Goal: Connect with others: Connect with others

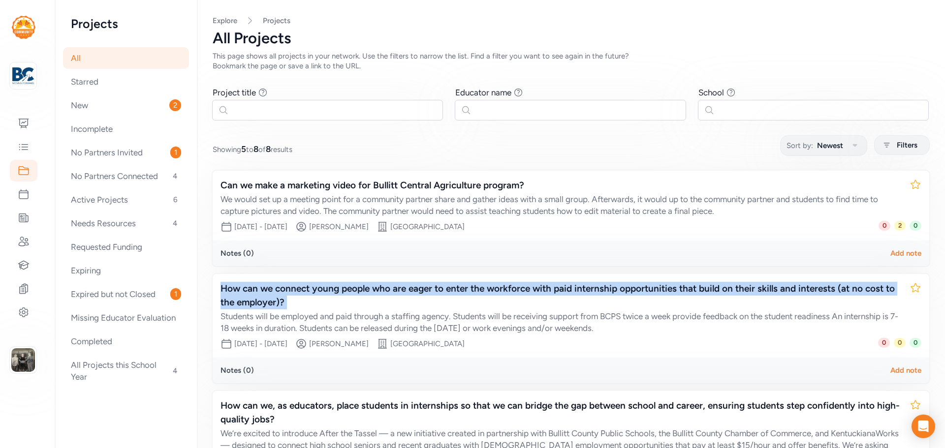
scroll to position [98, 0]
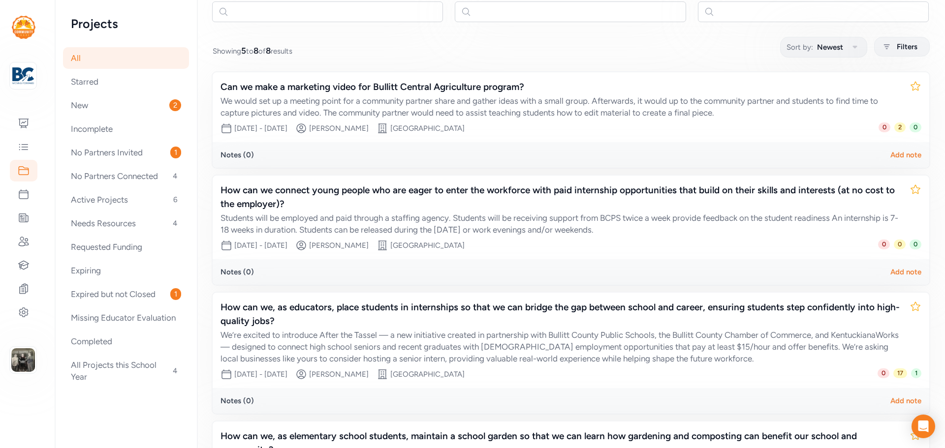
click at [573, 162] on div "Notes ( 0 ) Add note" at bounding box center [571, 155] width 717 height 26
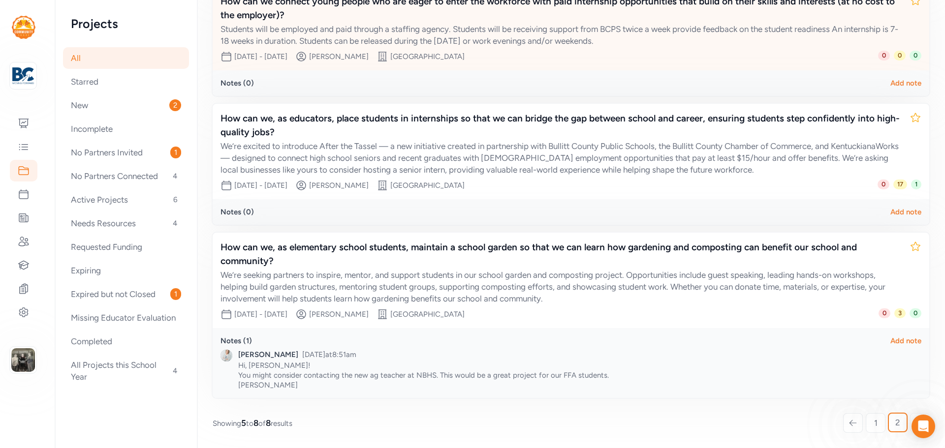
scroll to position [0, 0]
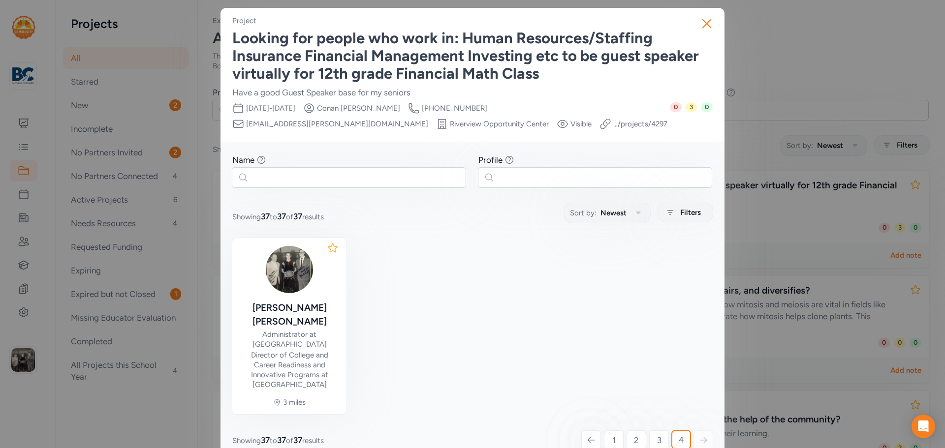
scroll to position [34, 0]
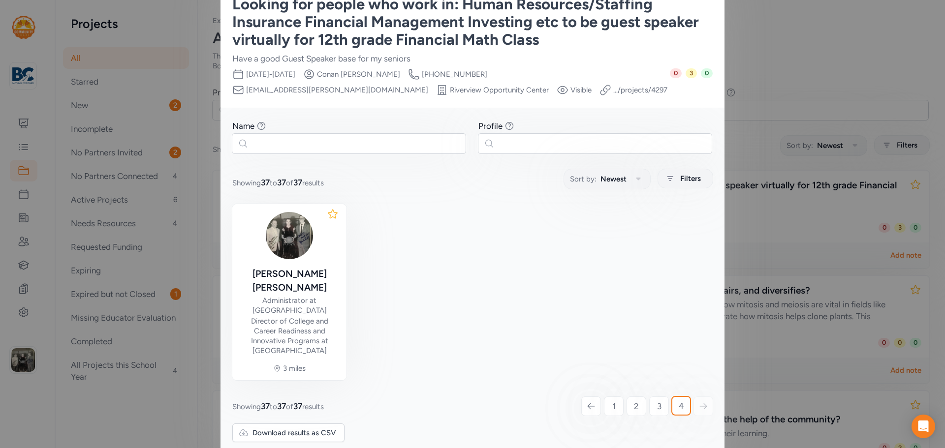
click at [824, 72] on div "Close Project Looking for people who work in: Human Resources/Staffing Insuranc…" at bounding box center [472, 214] width 945 height 496
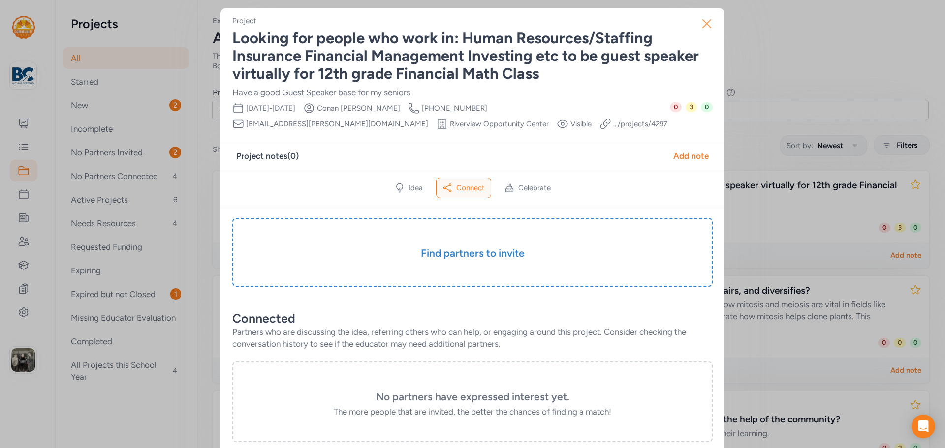
click at [713, 20] on button "Close" at bounding box center [707, 24] width 32 height 32
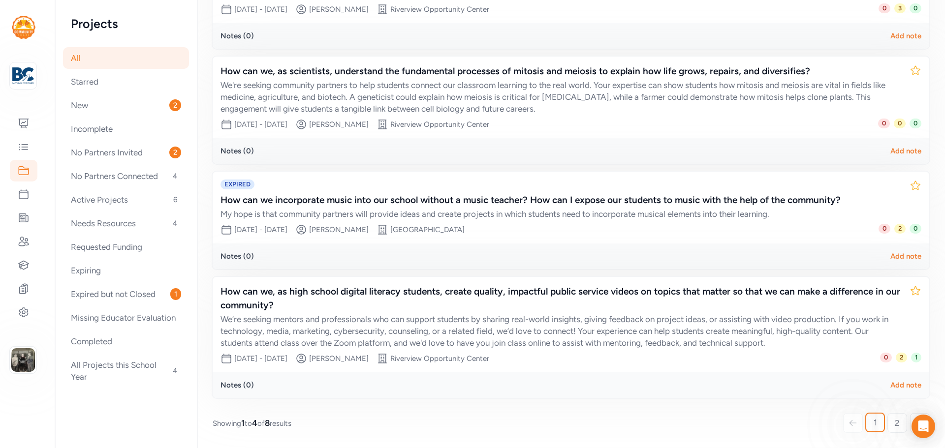
scroll to position [23, 0]
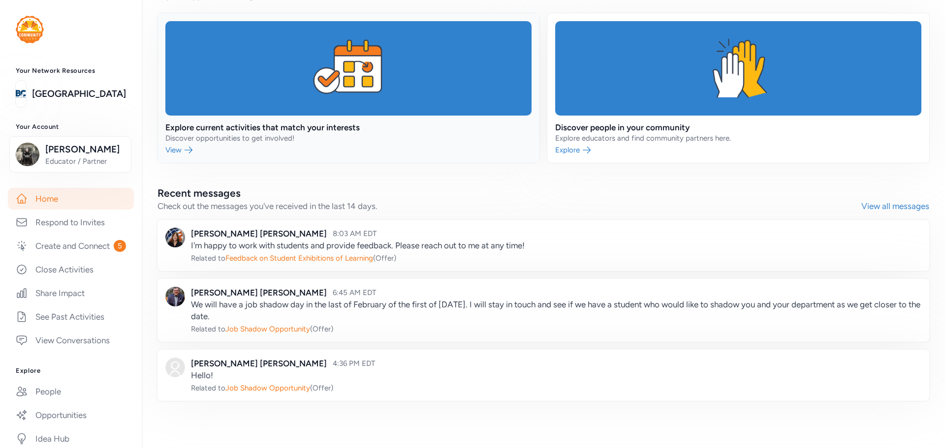
scroll to position [258, 0]
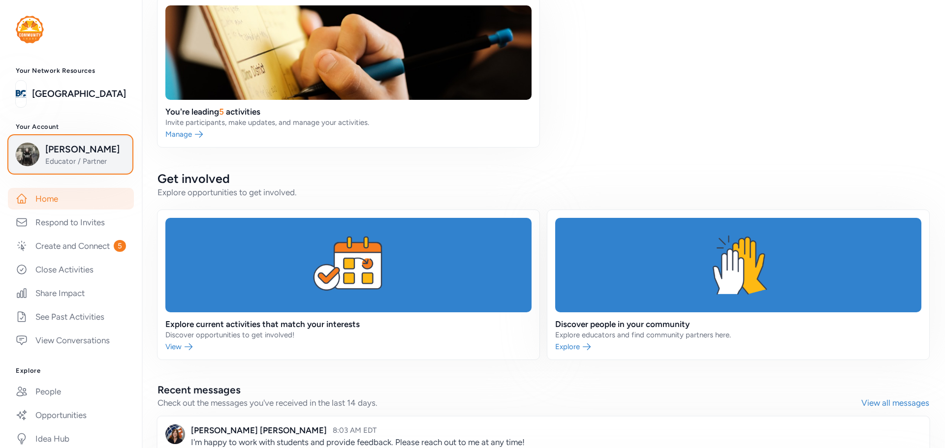
click at [59, 150] on span "[PERSON_NAME]" at bounding box center [85, 150] width 80 height 14
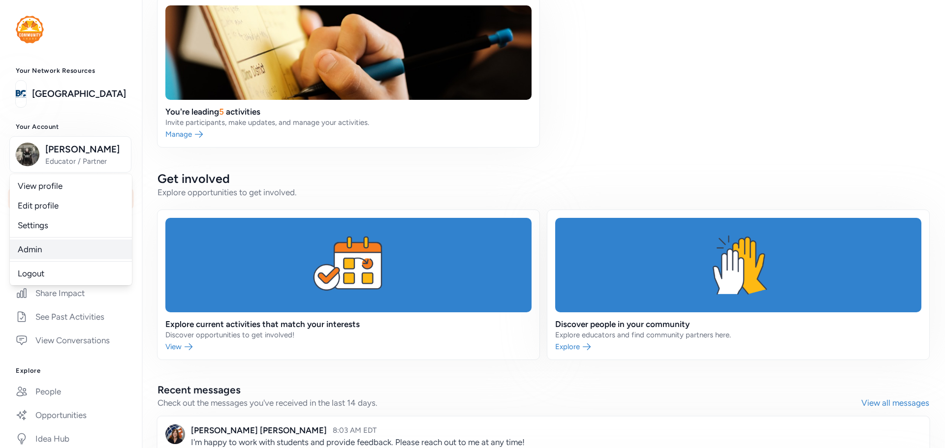
click at [37, 246] on link "Admin" at bounding box center [71, 250] width 122 height 20
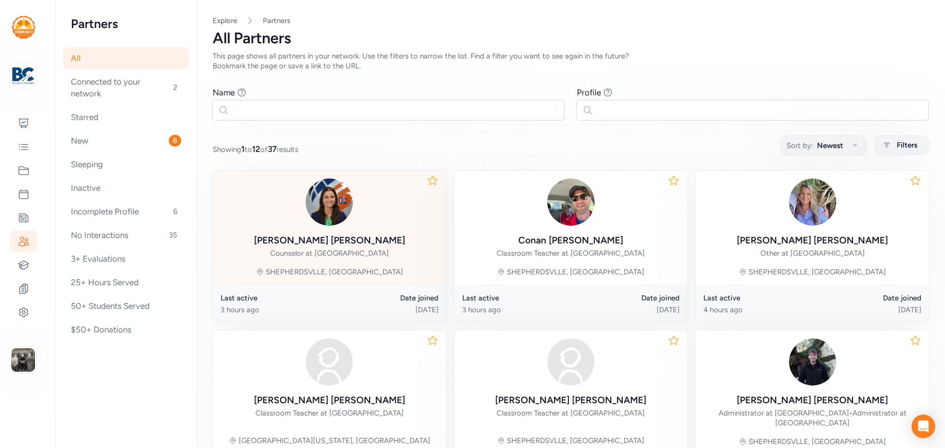
click at [313, 223] on div at bounding box center [329, 202] width 151 height 47
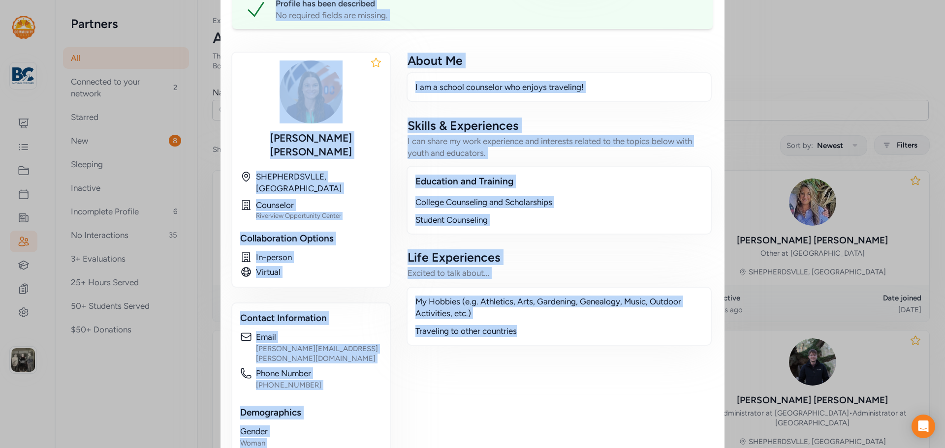
scroll to position [290, 0]
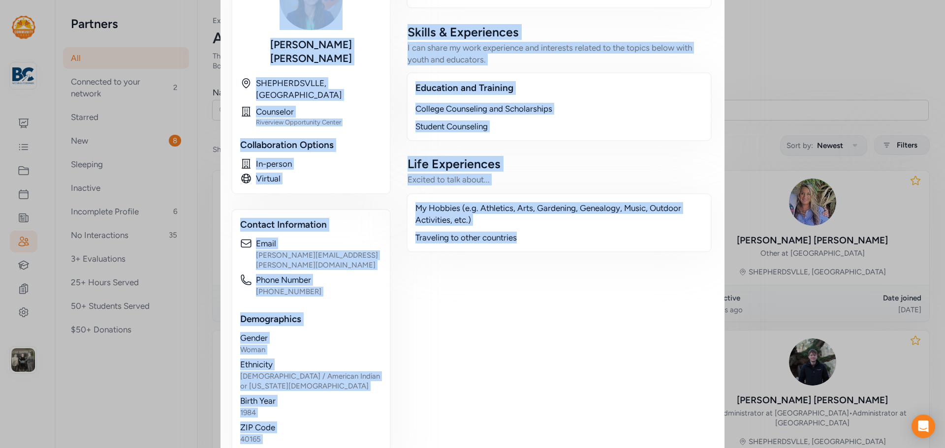
drag, startPoint x: 233, startPoint y: 31, endPoint x: 556, endPoint y: 346, distance: 451.1
click at [556, 346] on div "Educator / Partner Valarie Moore I am a school counselor who enjoys traveling! …" at bounding box center [472, 102] width 480 height 755
copy div "Valarie Moore I am a school counselor who enjoys traveling! Phone Number 502-86…"
click at [530, 347] on div "About Me I am a school counselor who enjoys traveling! Skills & Experiences I c…" at bounding box center [559, 219] width 307 height 521
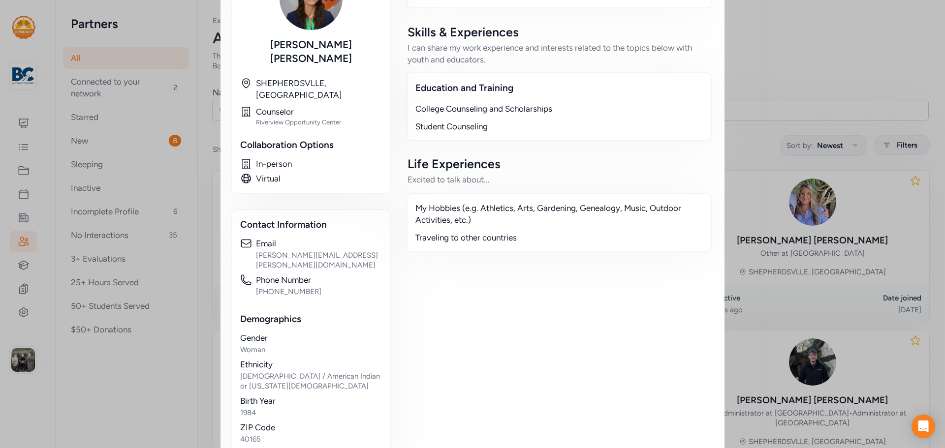
scroll to position [0, 0]
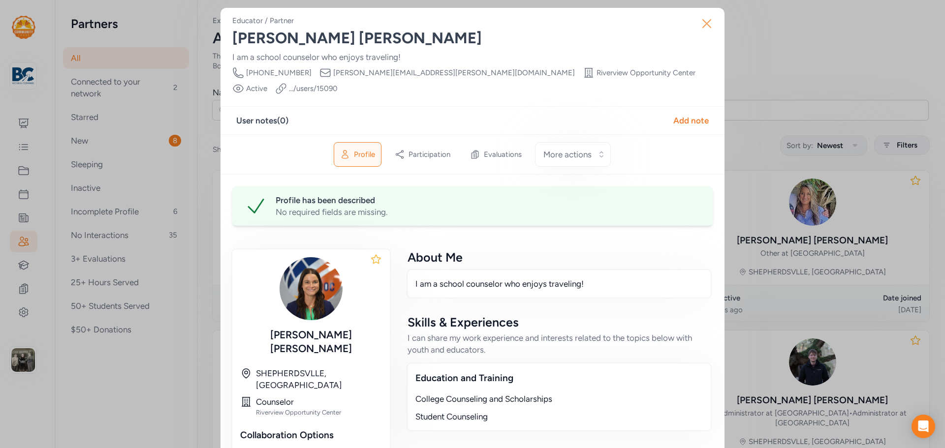
click at [709, 26] on icon "button" at bounding box center [707, 24] width 16 height 16
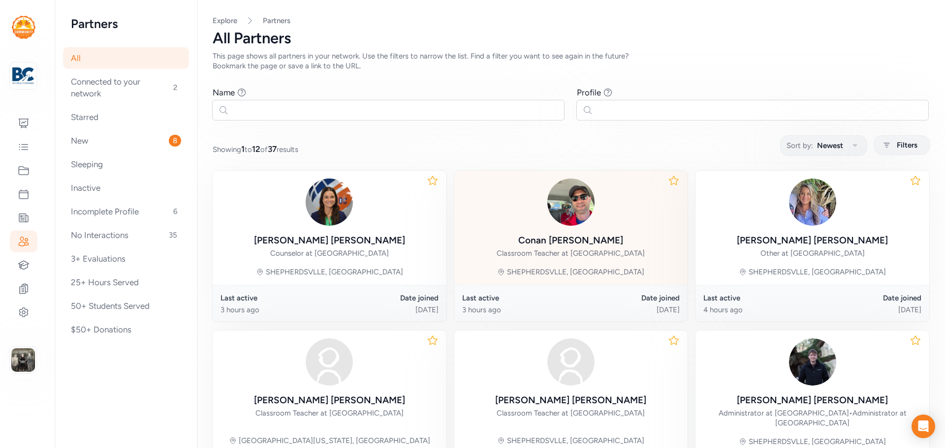
click at [563, 219] on img at bounding box center [570, 202] width 47 height 47
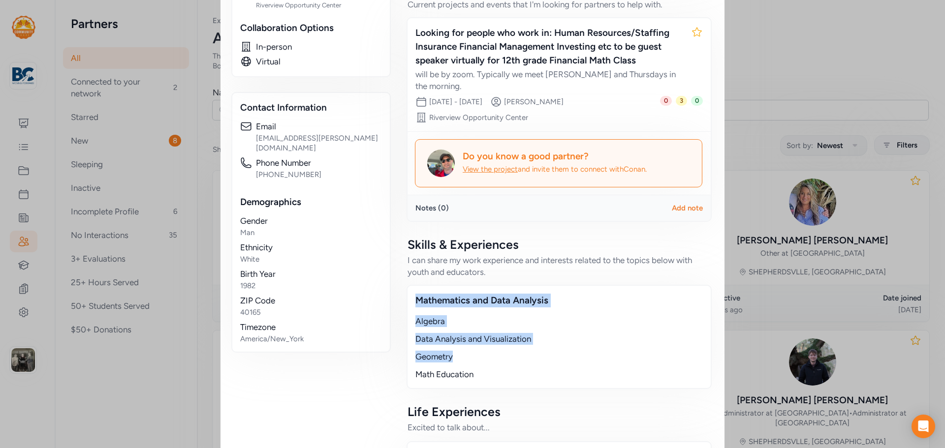
scroll to position [446, 0]
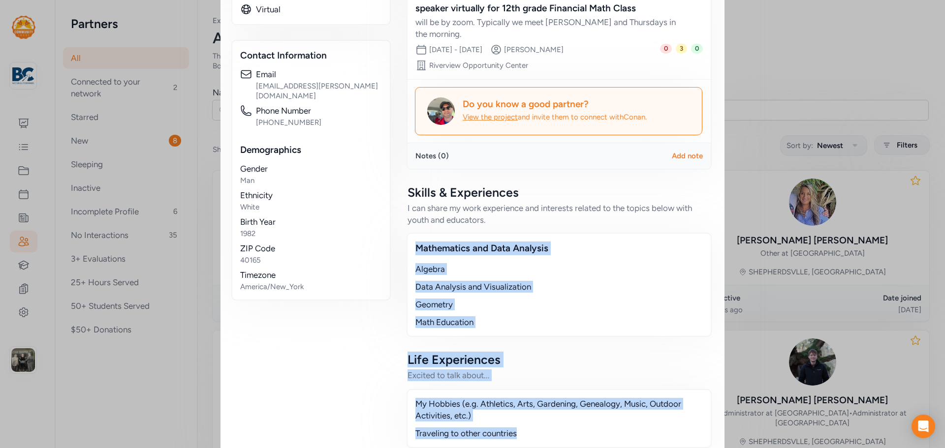
drag, startPoint x: 403, startPoint y: 263, endPoint x: 535, endPoint y: 404, distance: 192.6
click at [535, 404] on div "🎉 See the experiences I participated in below! Check out the projects, events, …" at bounding box center [559, 130] width 307 height 653
copy div "Mathematics and Data Analysis Algebra Data Analysis and Visualization Geometry …"
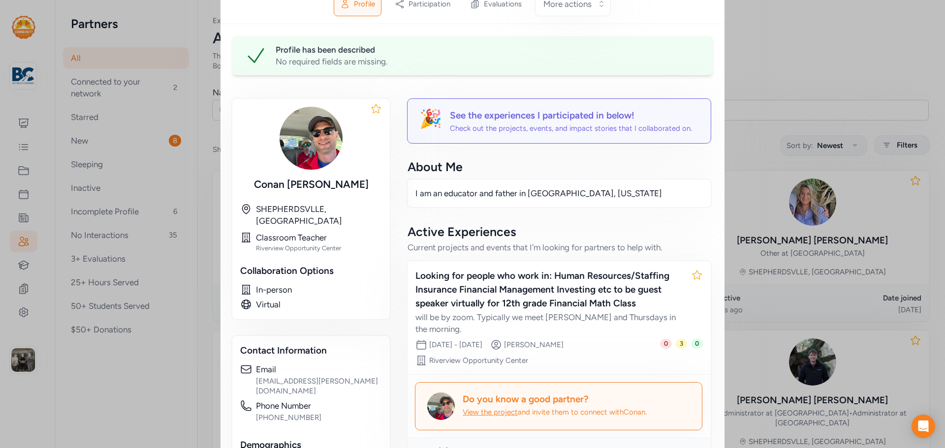
scroll to position [101, 0]
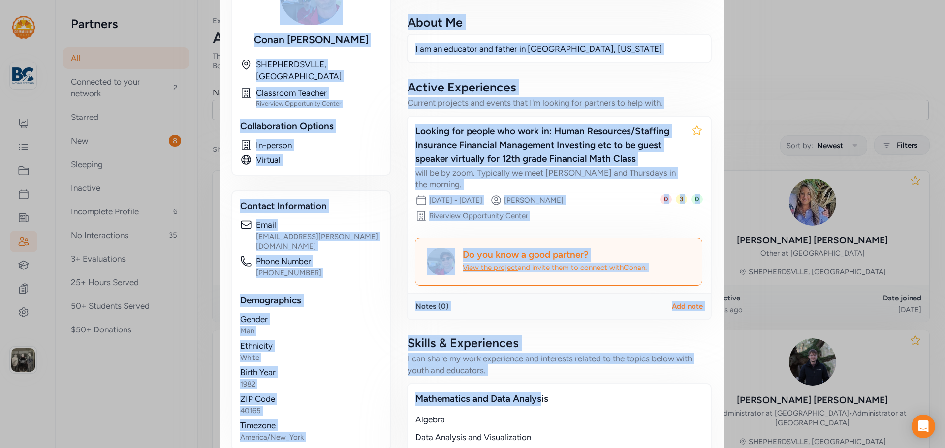
scroll to position [443, 0]
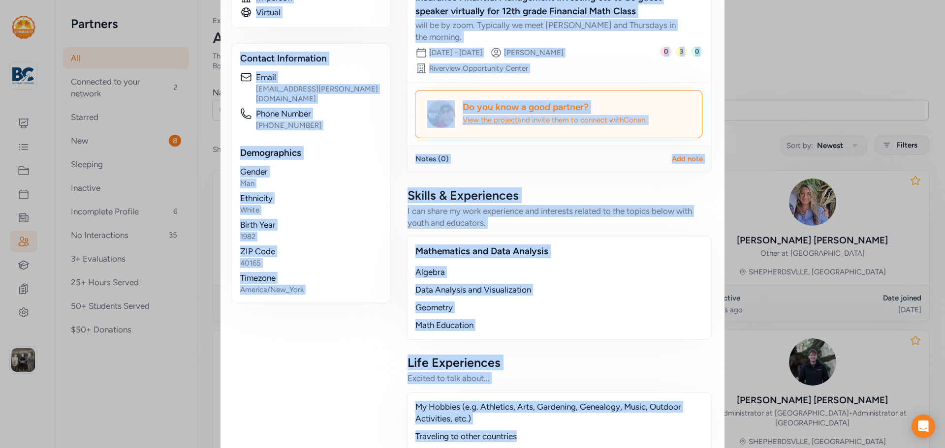
drag, startPoint x: 232, startPoint y: 31, endPoint x: 547, endPoint y: 406, distance: 489.5
click at [547, 406] on div "Educator / Partner Conan Brooks I am an educator and father in Bullitt County, …" at bounding box center [472, 16] width 480 height 886
copy div "Conan Brooks I am an educator and father in Bullitt County, Kentucky Phone Numb…"
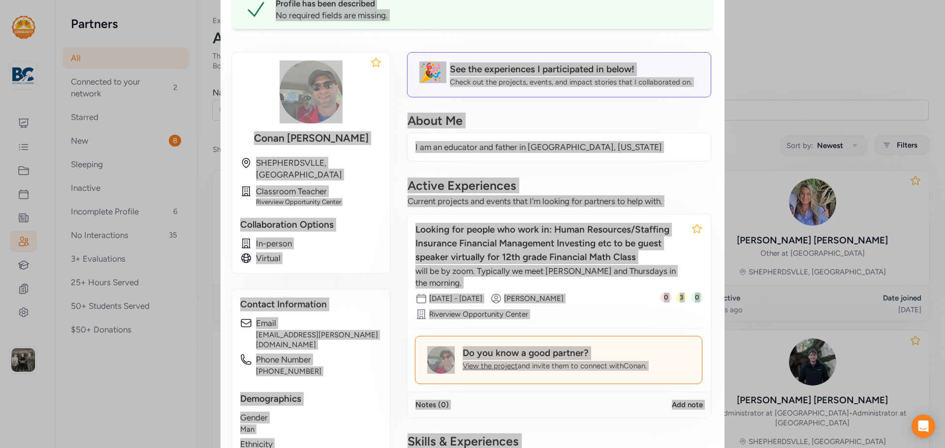
scroll to position [0, 0]
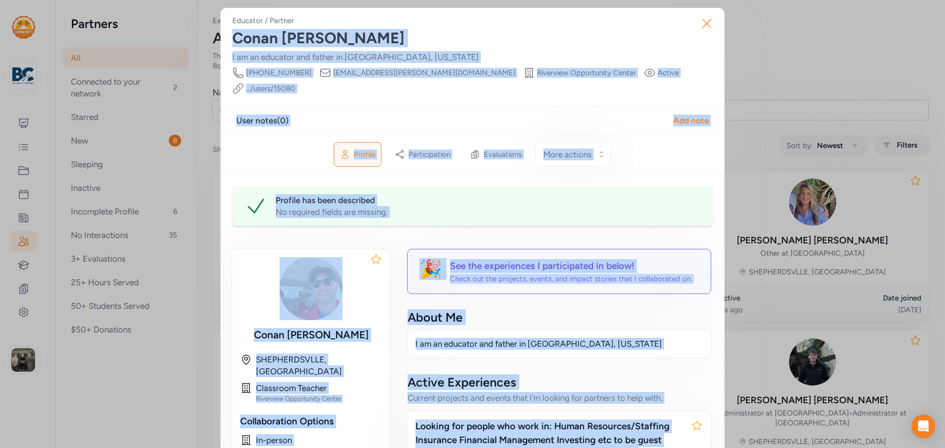
click at [705, 27] on icon "button" at bounding box center [707, 24] width 16 height 16
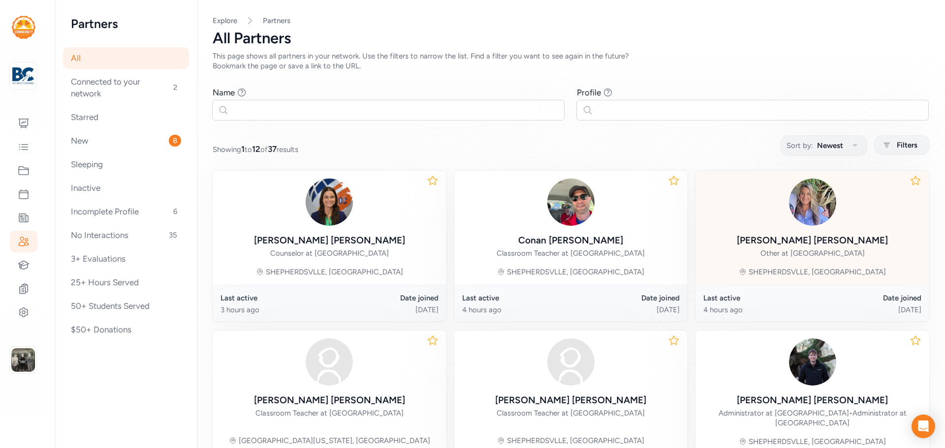
click at [802, 244] on div "Melissa RICHARDSON" at bounding box center [812, 241] width 151 height 14
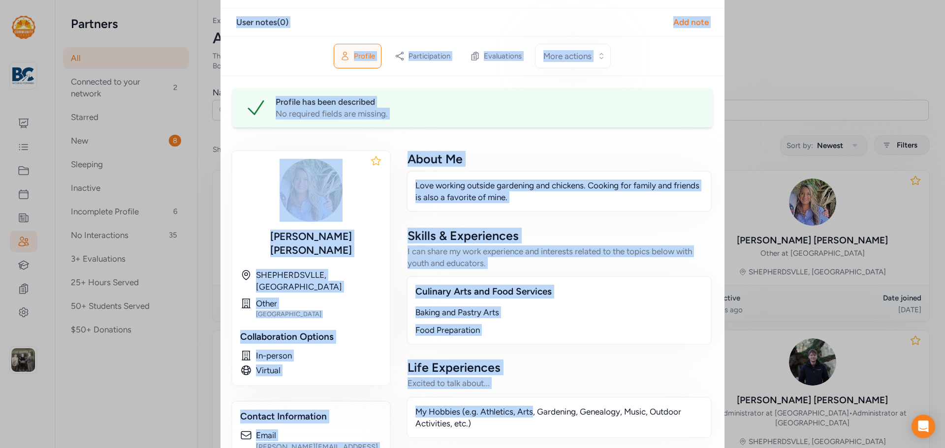
scroll to position [148, 0]
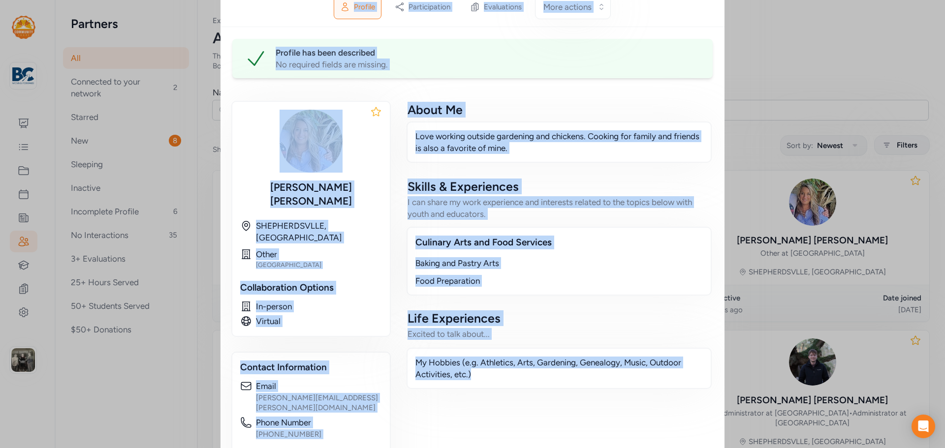
drag, startPoint x: 233, startPoint y: 37, endPoint x: 641, endPoint y: 393, distance: 541.4
click at [641, 393] on div "Educator / Partner Melissa RICHARDSON Love working outside gardening and chicke…" at bounding box center [472, 240] width 480 height 745
copy div "Melissa RICHARDSON Love working outside gardening and chickens. Cooking for fam…"
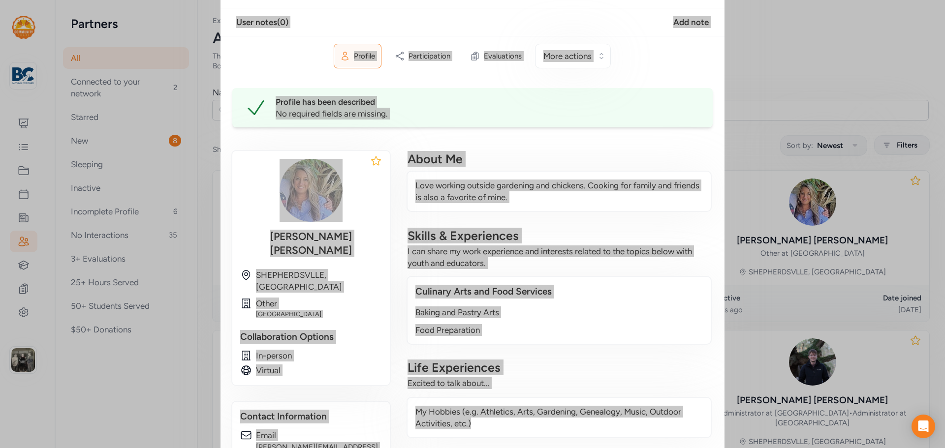
scroll to position [0, 0]
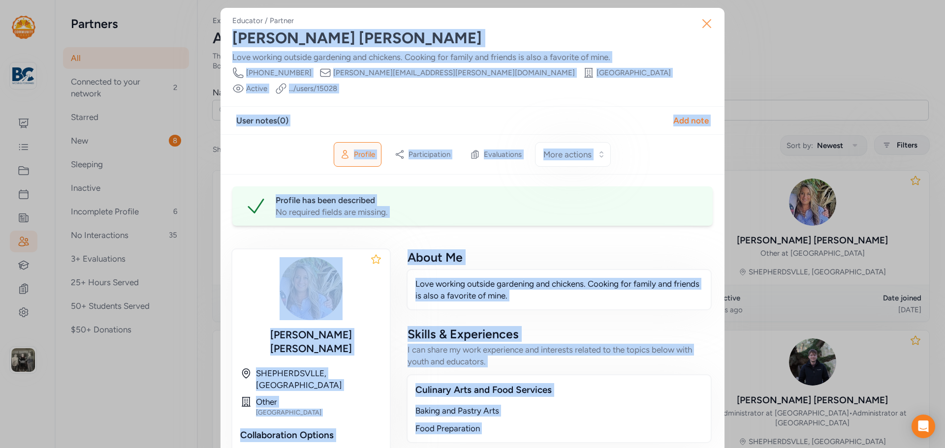
click at [701, 26] on icon "button" at bounding box center [707, 24] width 16 height 16
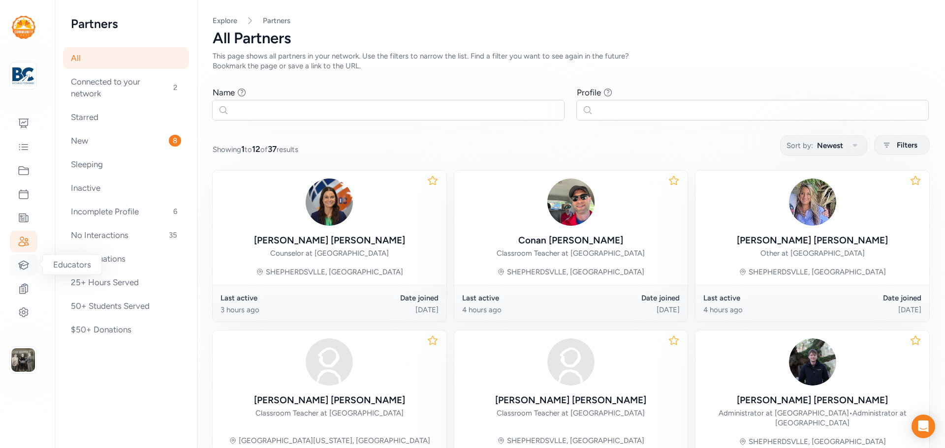
click at [24, 264] on icon at bounding box center [24, 265] width 12 height 12
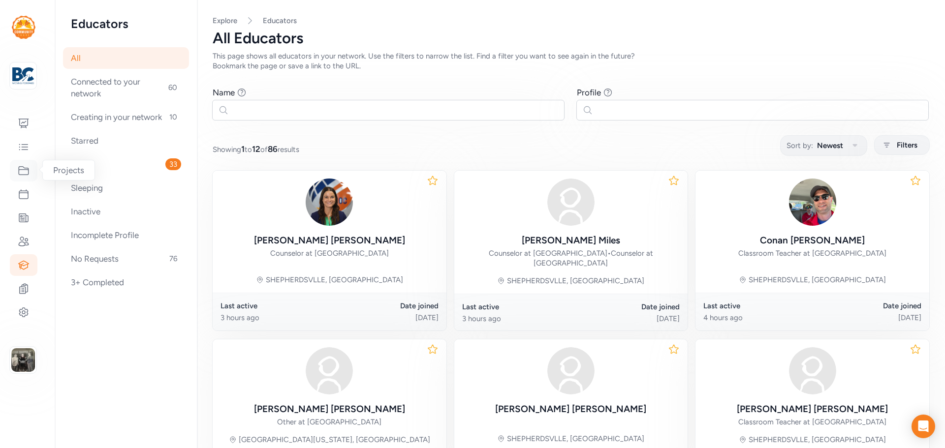
click at [25, 171] on icon at bounding box center [24, 171] width 12 height 12
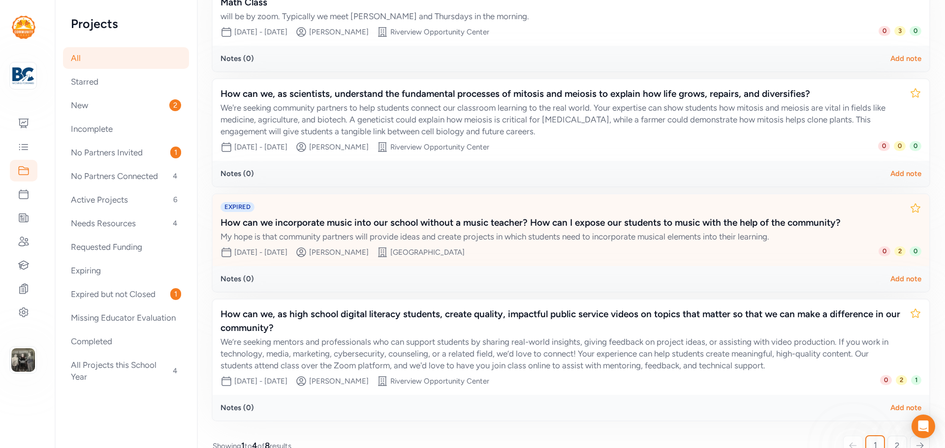
scroll to position [220, 0]
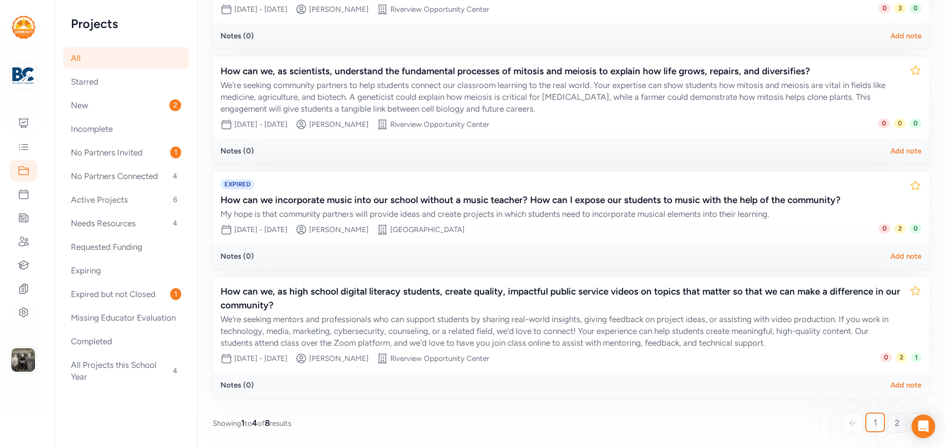
click at [887, 425] on link "2" at bounding box center [897, 423] width 20 height 20
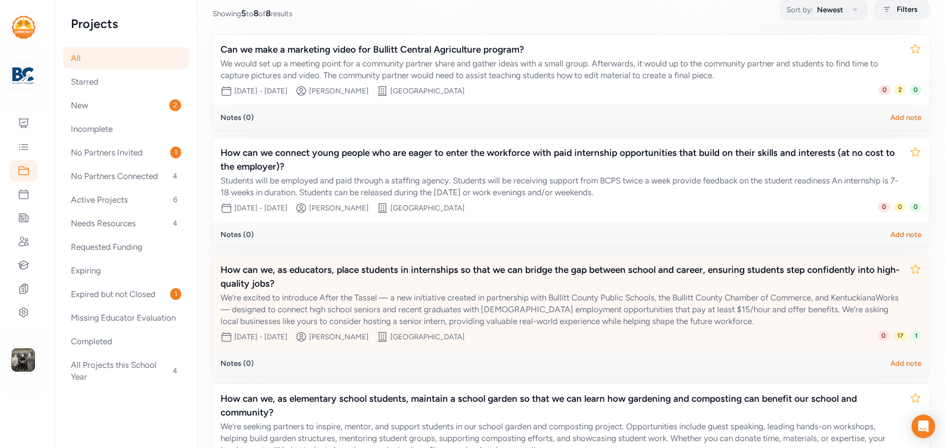
scroll to position [284, 0]
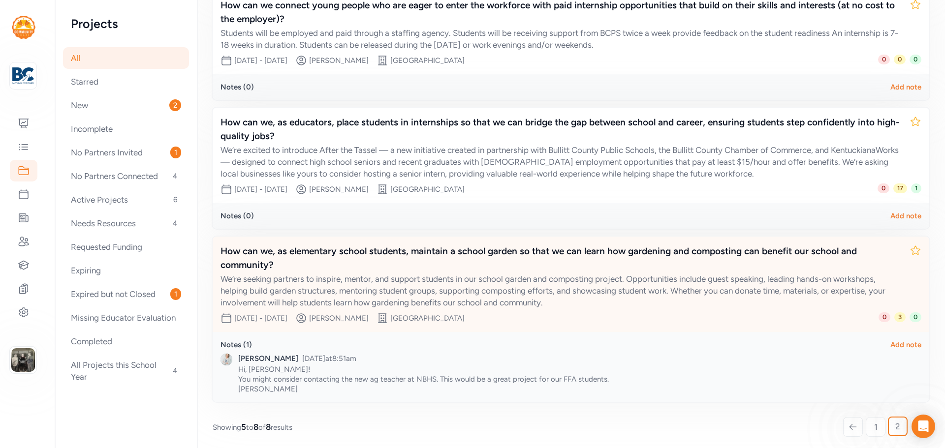
click at [477, 255] on div "How can we, as elementary school students, maintain a school garden so that we …" at bounding box center [561, 259] width 681 height 28
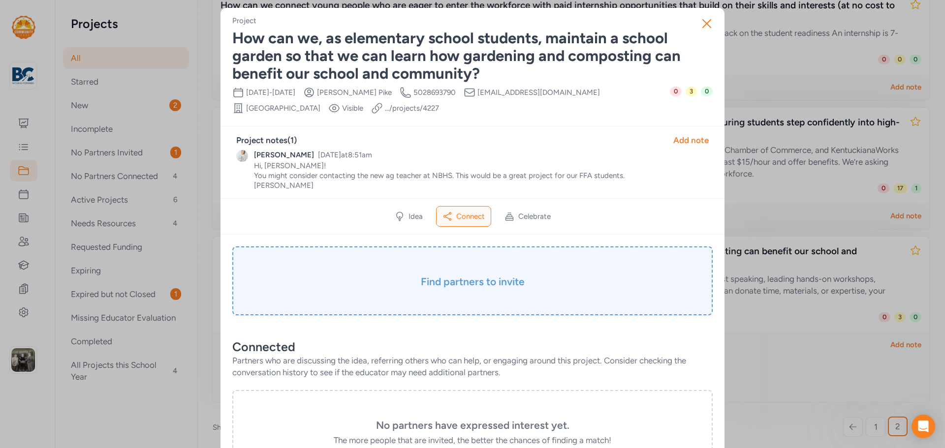
click at [470, 281] on h3 "Find partners to invite" at bounding box center [472, 282] width 431 height 14
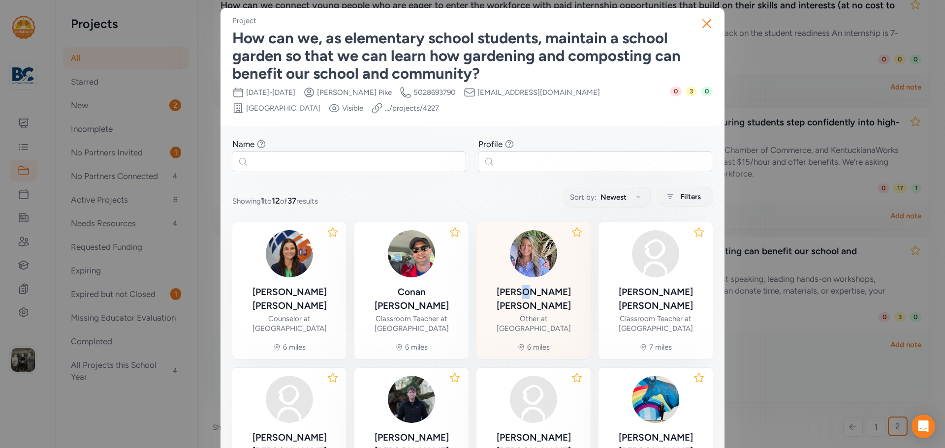
click at [506, 289] on div "Melissa RICHARDSON" at bounding box center [533, 299] width 98 height 28
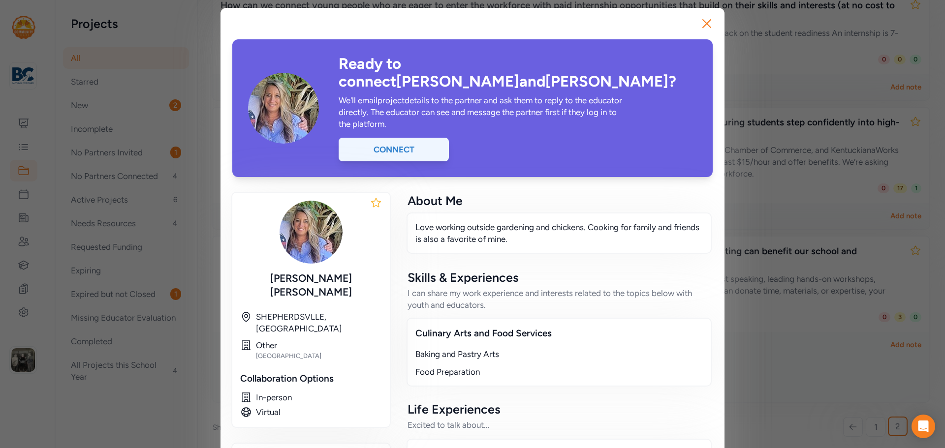
click at [405, 138] on div "Connect" at bounding box center [394, 150] width 110 height 24
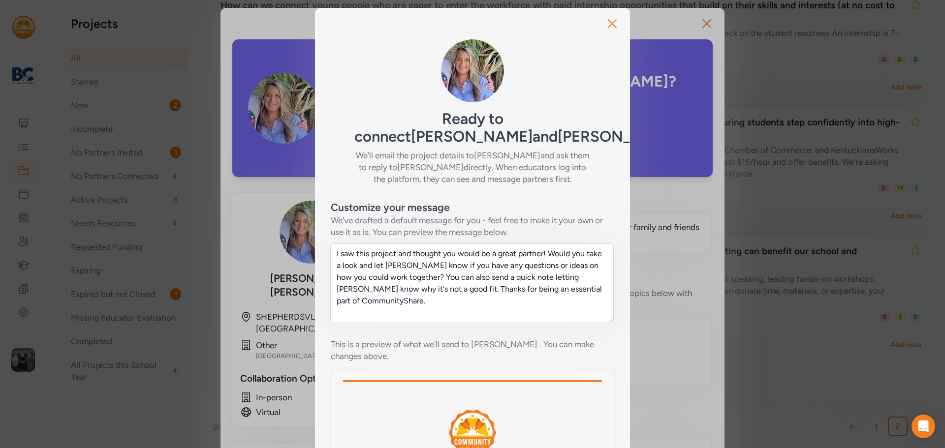
scroll to position [148, 0]
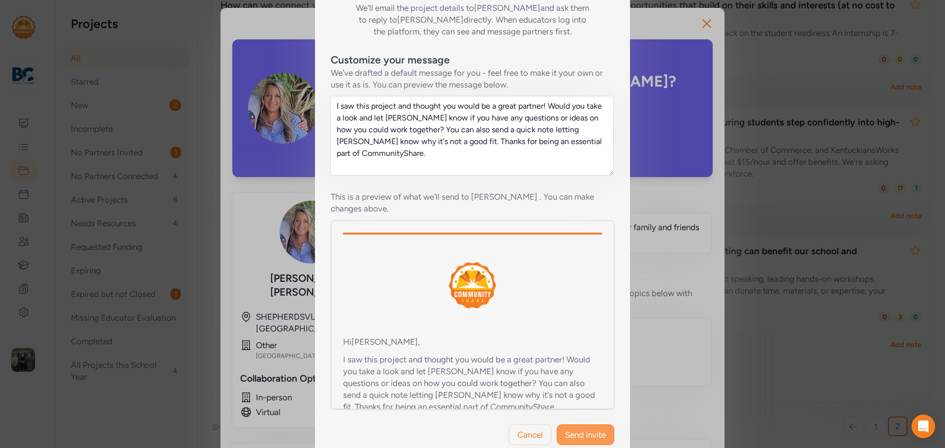
click at [579, 433] on span "Send invite" at bounding box center [585, 435] width 41 height 12
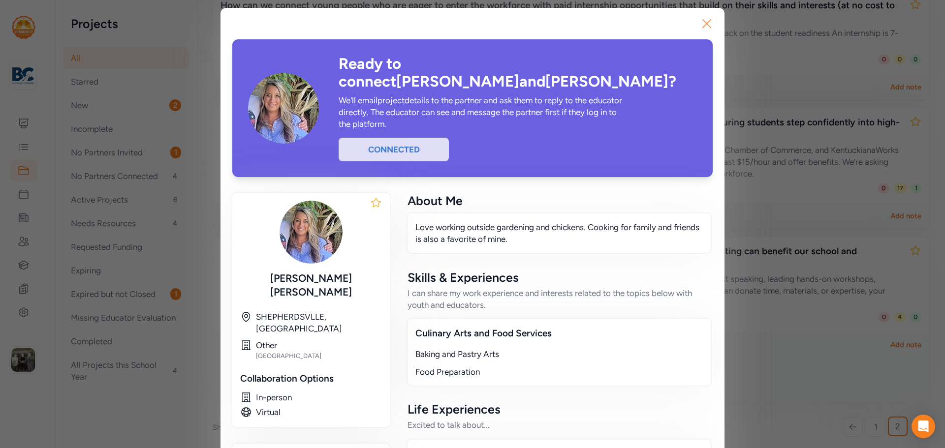
click at [709, 26] on icon "button" at bounding box center [707, 24] width 16 height 16
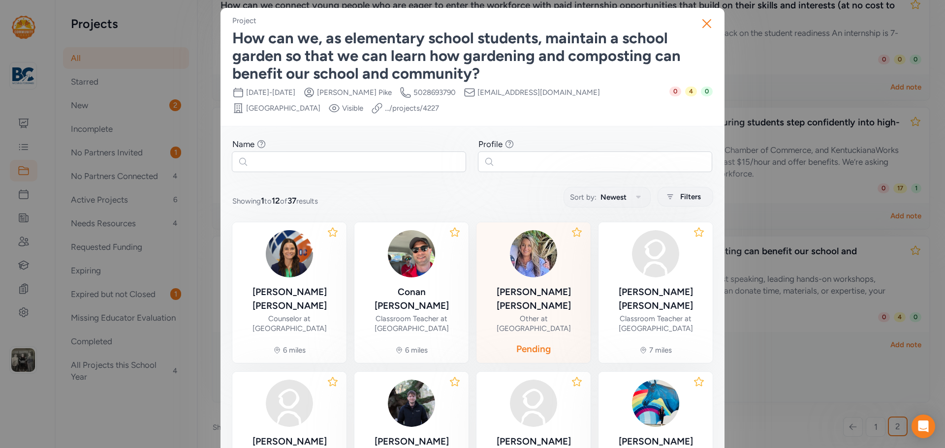
click at [534, 290] on div "Melissa RICHARDSON" at bounding box center [533, 299] width 98 height 28
click at [530, 275] on img at bounding box center [533, 253] width 47 height 47
click at [529, 296] on div "Melissa RICHARDSON" at bounding box center [533, 299] width 98 height 28
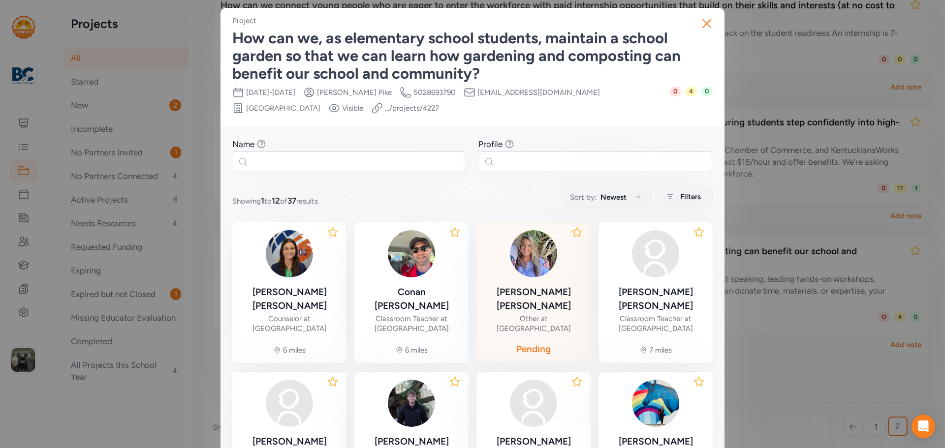
click at [505, 297] on div "Melissa RICHARDSON" at bounding box center [533, 299] width 98 height 28
click at [520, 268] on img at bounding box center [533, 253] width 47 height 47
click at [702, 30] on icon "button" at bounding box center [707, 24] width 16 height 16
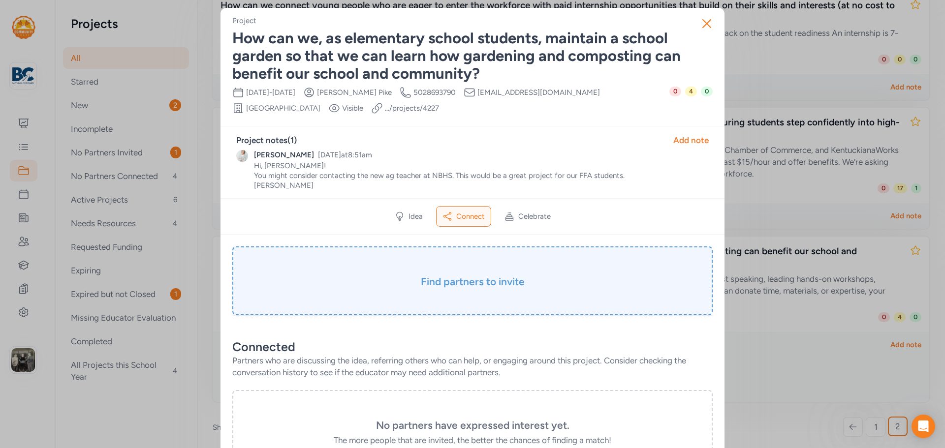
click at [472, 288] on h3 "Find partners to invite" at bounding box center [472, 282] width 431 height 14
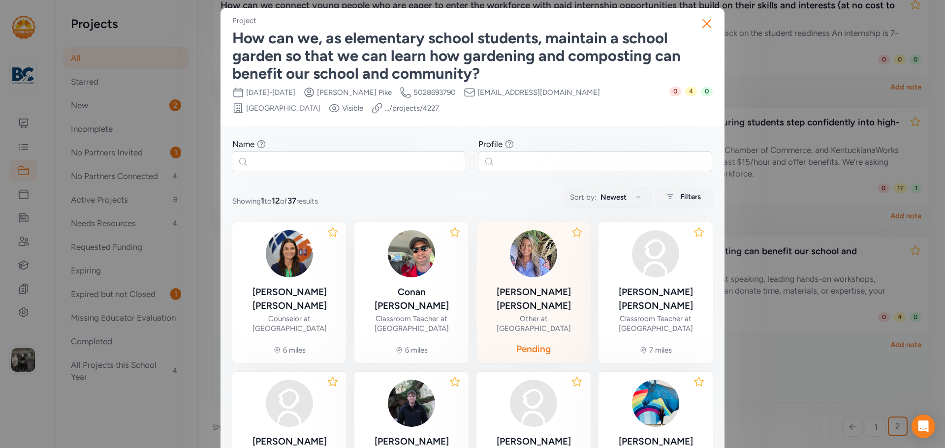
click at [520, 271] on img at bounding box center [533, 253] width 47 height 47
click at [703, 26] on icon "button" at bounding box center [707, 24] width 16 height 16
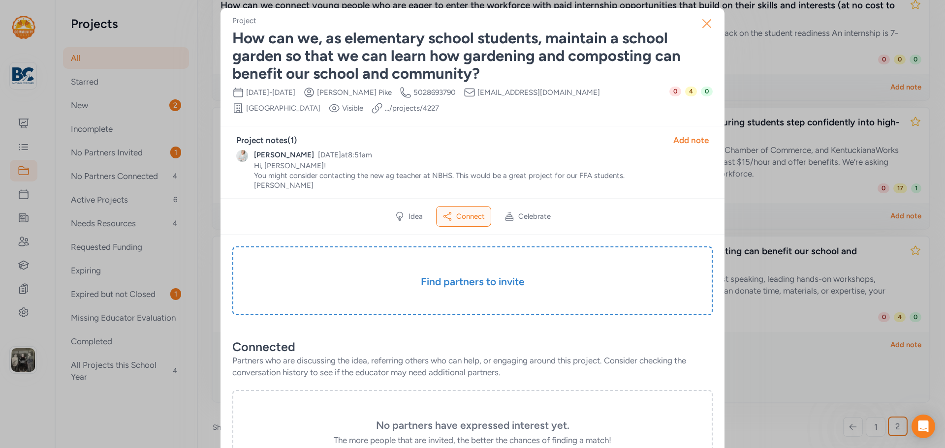
click at [706, 28] on icon "button" at bounding box center [707, 24] width 16 height 16
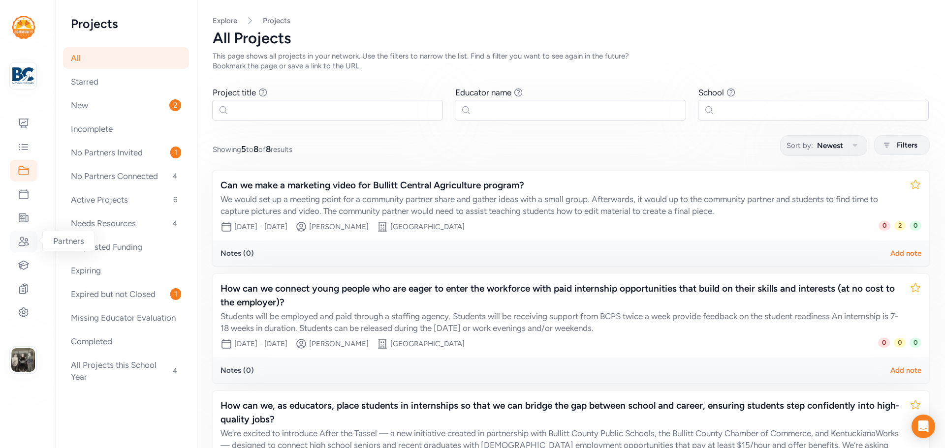
click at [26, 236] on icon at bounding box center [24, 242] width 12 height 12
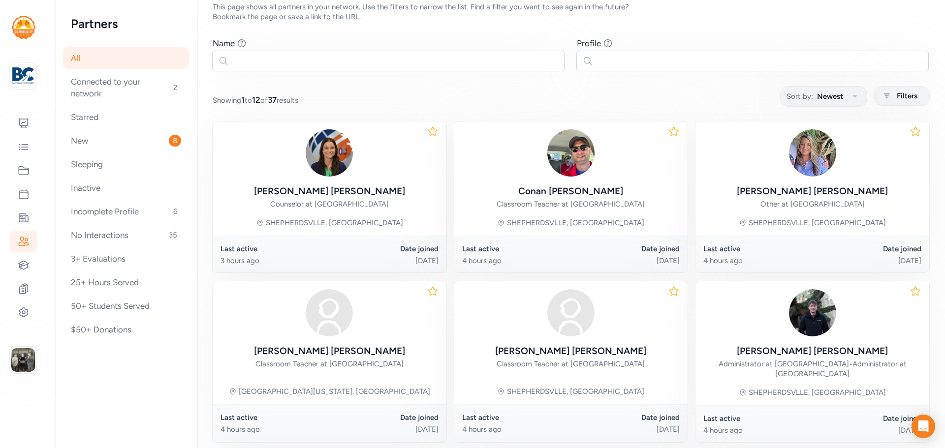
scroll to position [197, 0]
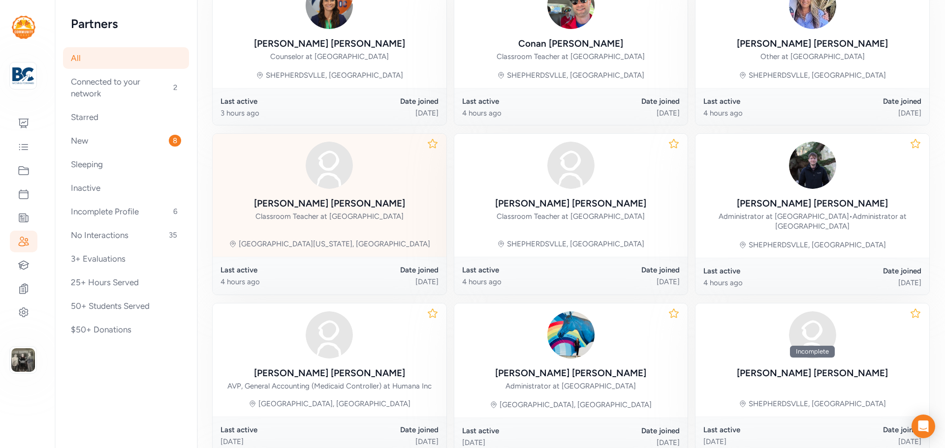
click at [323, 202] on div "Daniel Kull" at bounding box center [329, 204] width 151 height 14
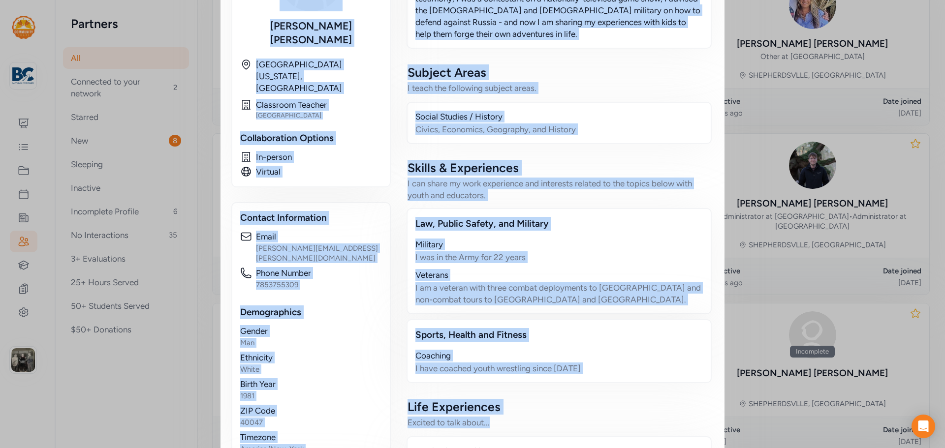
scroll to position [389, 0]
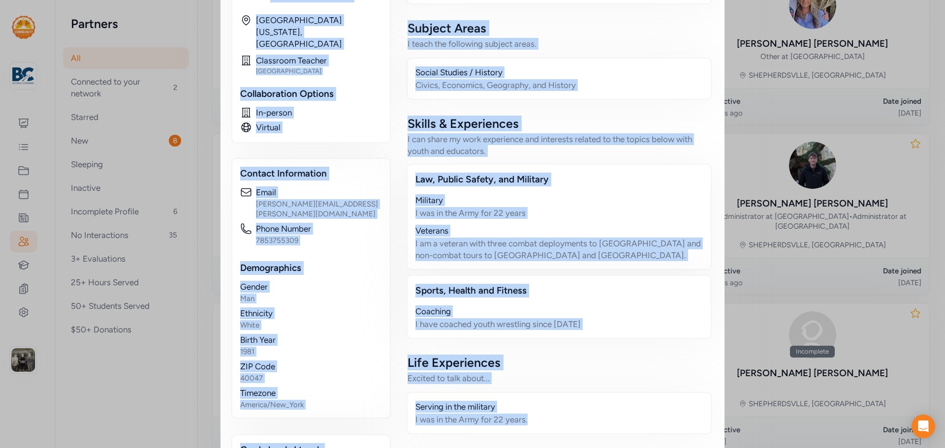
drag, startPoint x: 231, startPoint y: 40, endPoint x: 604, endPoint y: 401, distance: 519.0
click at [604, 401] on div "Educator / Partner Daniel Kull I have had many amazing adventures around the wo…" at bounding box center [472, 59] width 480 height 865
copy div "Daniel Kull I have had many amazing adventures around the world - I helped rebu…"
click at [757, 151] on div "Close Educator / Partner Daniel Kull I have had many amazing adventures around …" at bounding box center [472, 61] width 945 height 900
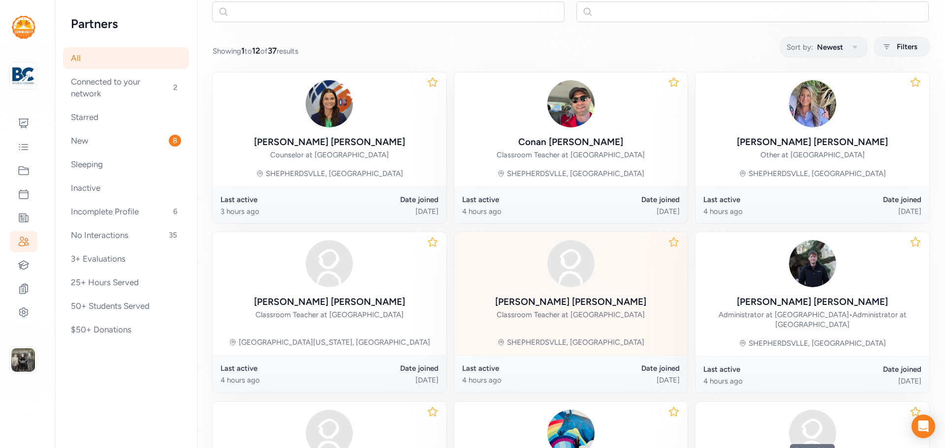
scroll to position [197, 0]
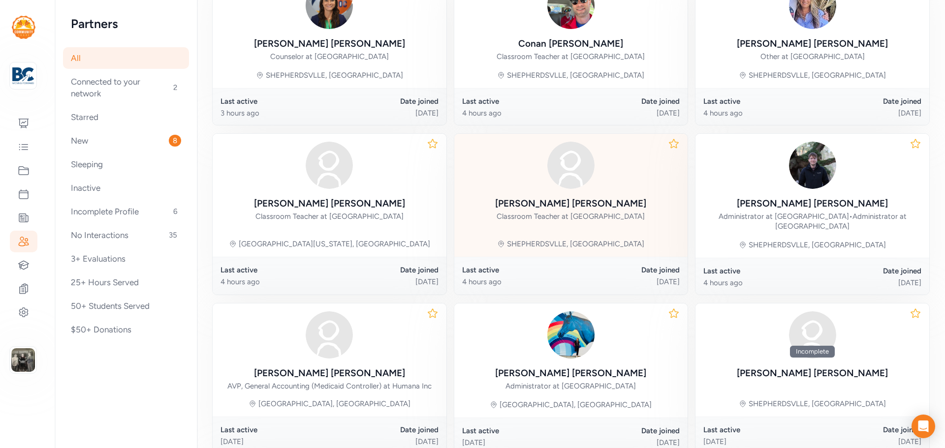
click at [584, 205] on div "Stephanie Lewis" at bounding box center [570, 204] width 151 height 14
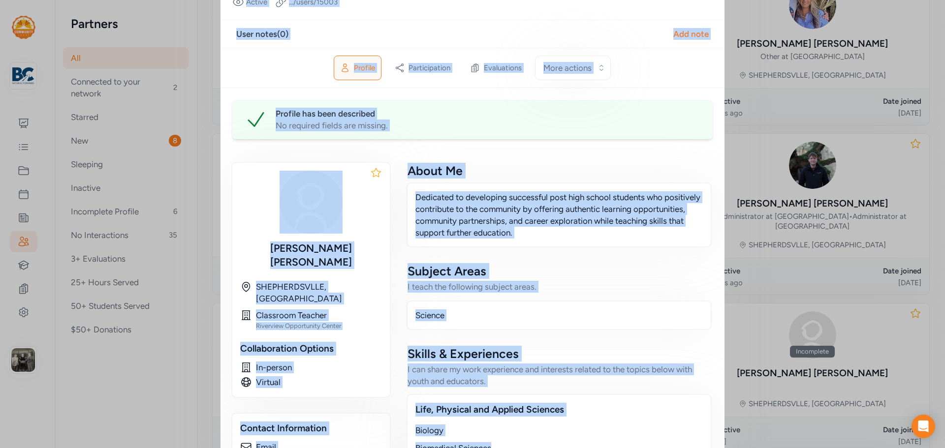
scroll to position [295, 0]
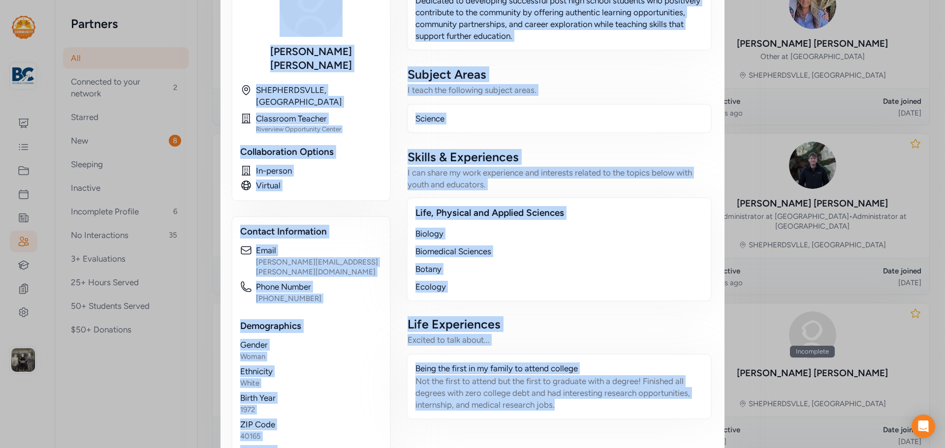
drag, startPoint x: 231, startPoint y: 38, endPoint x: 581, endPoint y: 391, distance: 496.7
click at [581, 391] on div "Educator / Partner Stephanie Lewis Dedicated to developing successful post high…" at bounding box center [472, 129] width 480 height 818
copy div "Stephanie Lewis Dedicated to developing successful post high school students wh…"
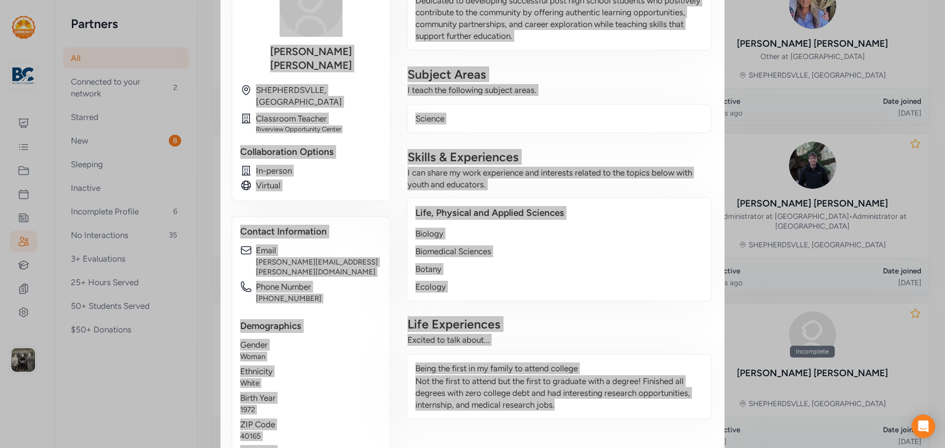
scroll to position [0, 0]
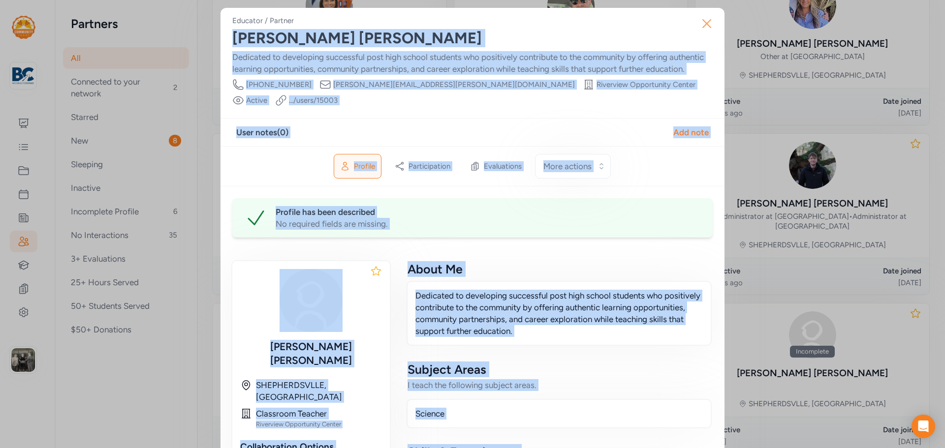
click at [708, 21] on icon "button" at bounding box center [707, 24] width 16 height 16
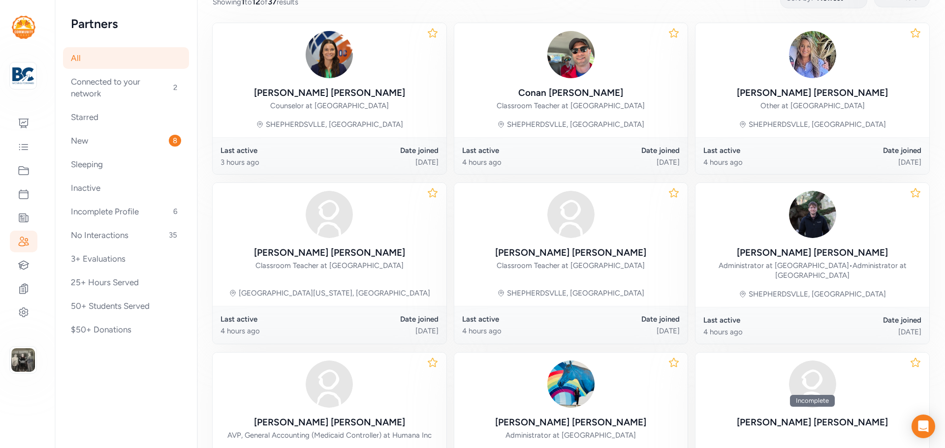
scroll to position [49, 0]
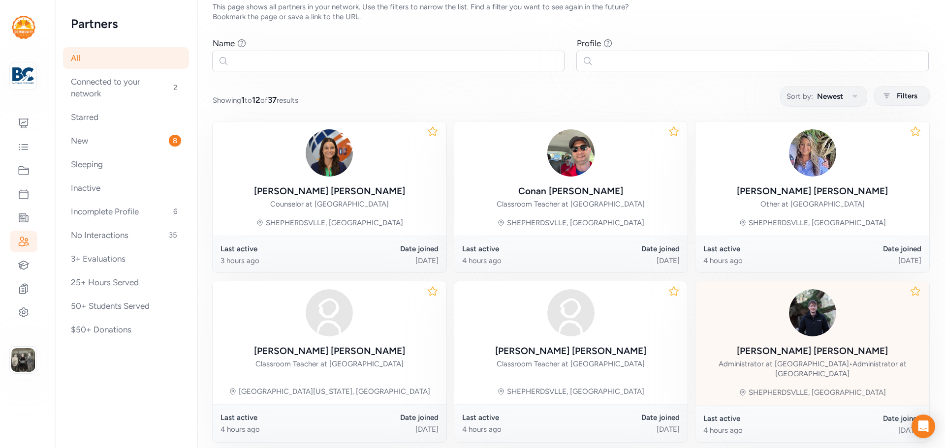
click at [807, 340] on div "Dominic McCamish Administrator at Riverview Opportunity Center • Administrator …" at bounding box center [812, 334] width 218 height 91
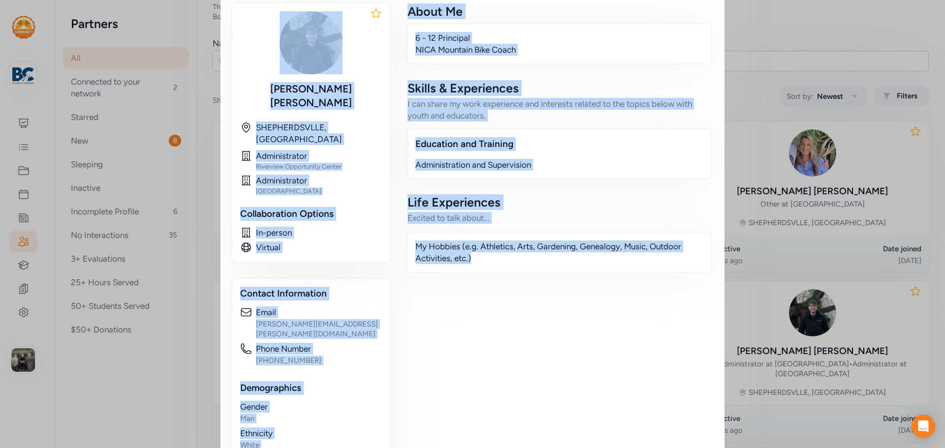
scroll to position [295, 0]
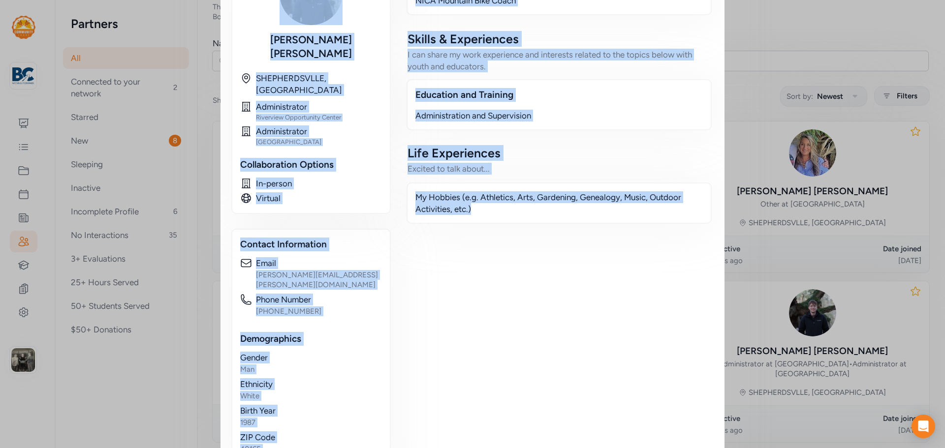
drag, startPoint x: 230, startPoint y: 35, endPoint x: 501, endPoint y: 368, distance: 429.3
click at [501, 368] on div "Educator / Partner Dominic McCamish 6 - 12 Principal NICA Mountain Bike Coach P…" at bounding box center [472, 104] width 480 height 769
copy div "Dominic McCamish 6 - 12 Principal NICA Mountain Bike Coach Phone Number 502-869…"
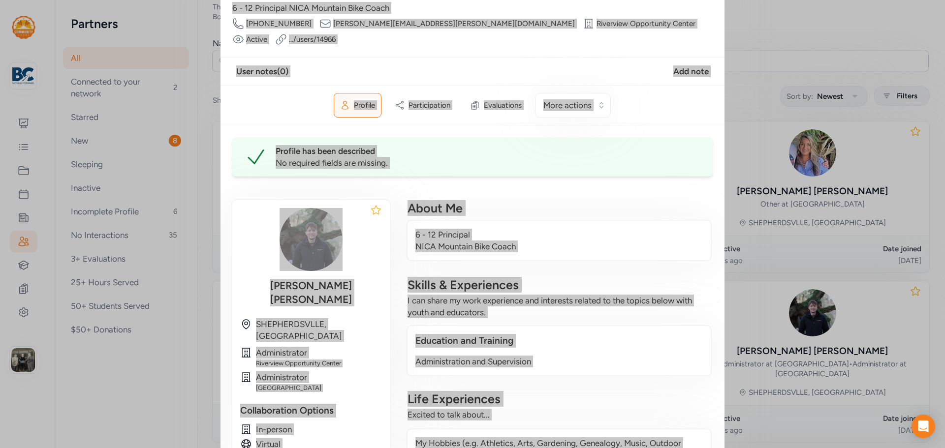
scroll to position [0, 0]
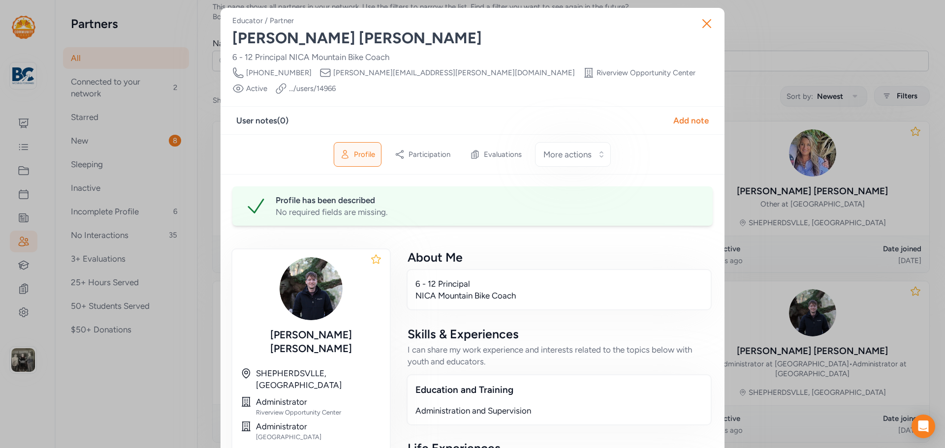
click at [758, 10] on div "Close Educator / Partner Dominic McCamish 6 - 12 Principal NICA Mountain Bike C…" at bounding box center [472, 402] width 945 height 805
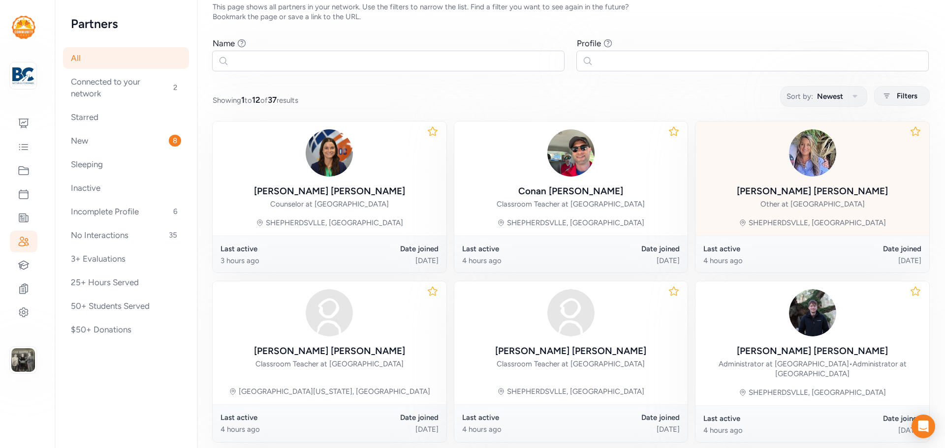
click at [801, 153] on img at bounding box center [812, 152] width 47 height 47
click at [815, 195] on div "Melissa RICHARDSON" at bounding box center [812, 192] width 151 height 14
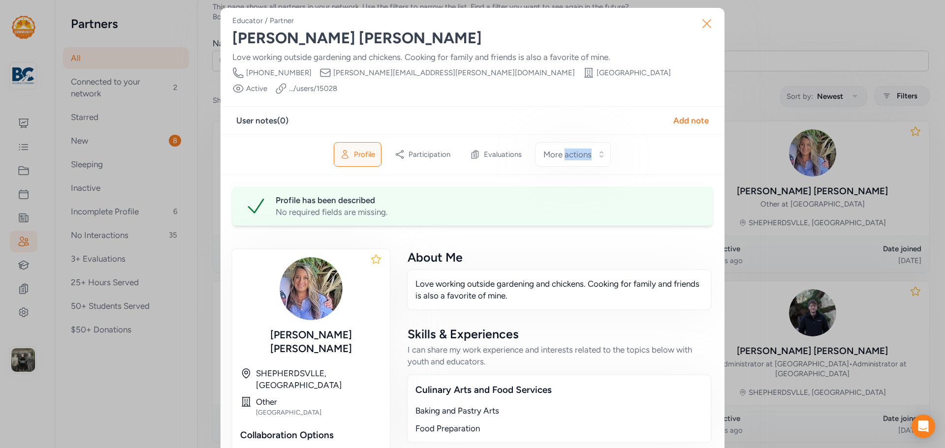
click at [703, 25] on icon "button" at bounding box center [707, 24] width 8 height 8
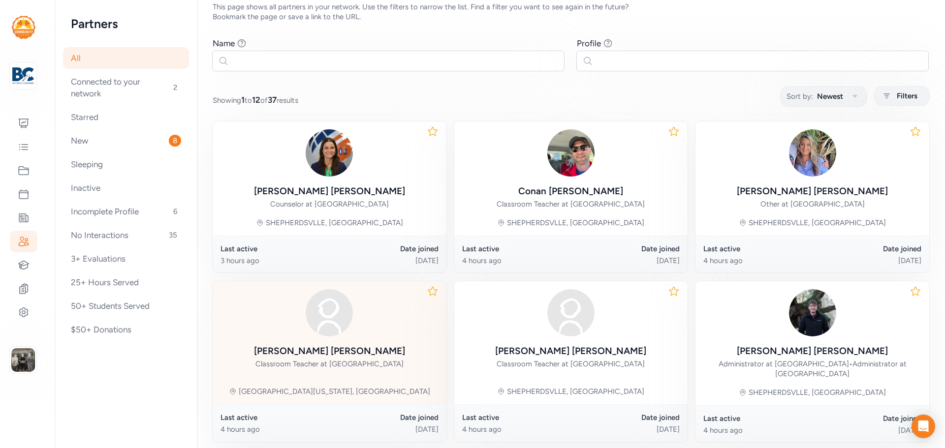
click at [339, 328] on img at bounding box center [329, 312] width 47 height 47
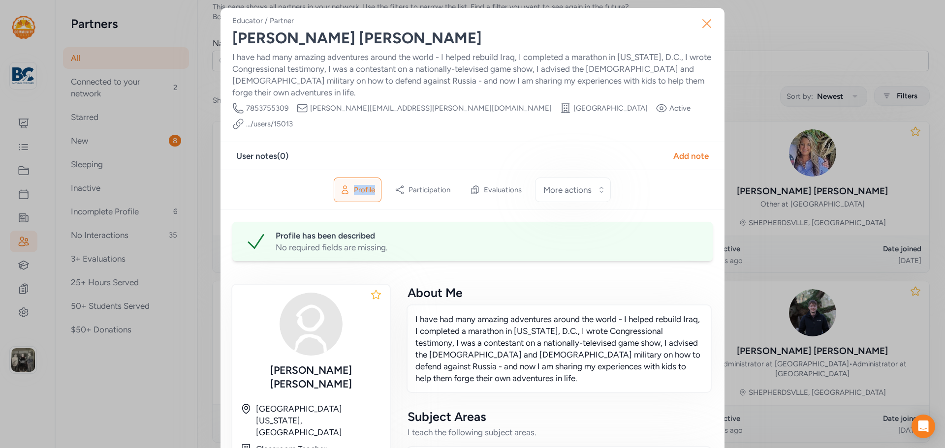
click at [708, 27] on icon "button" at bounding box center [707, 24] width 16 height 16
